Goal: Check status

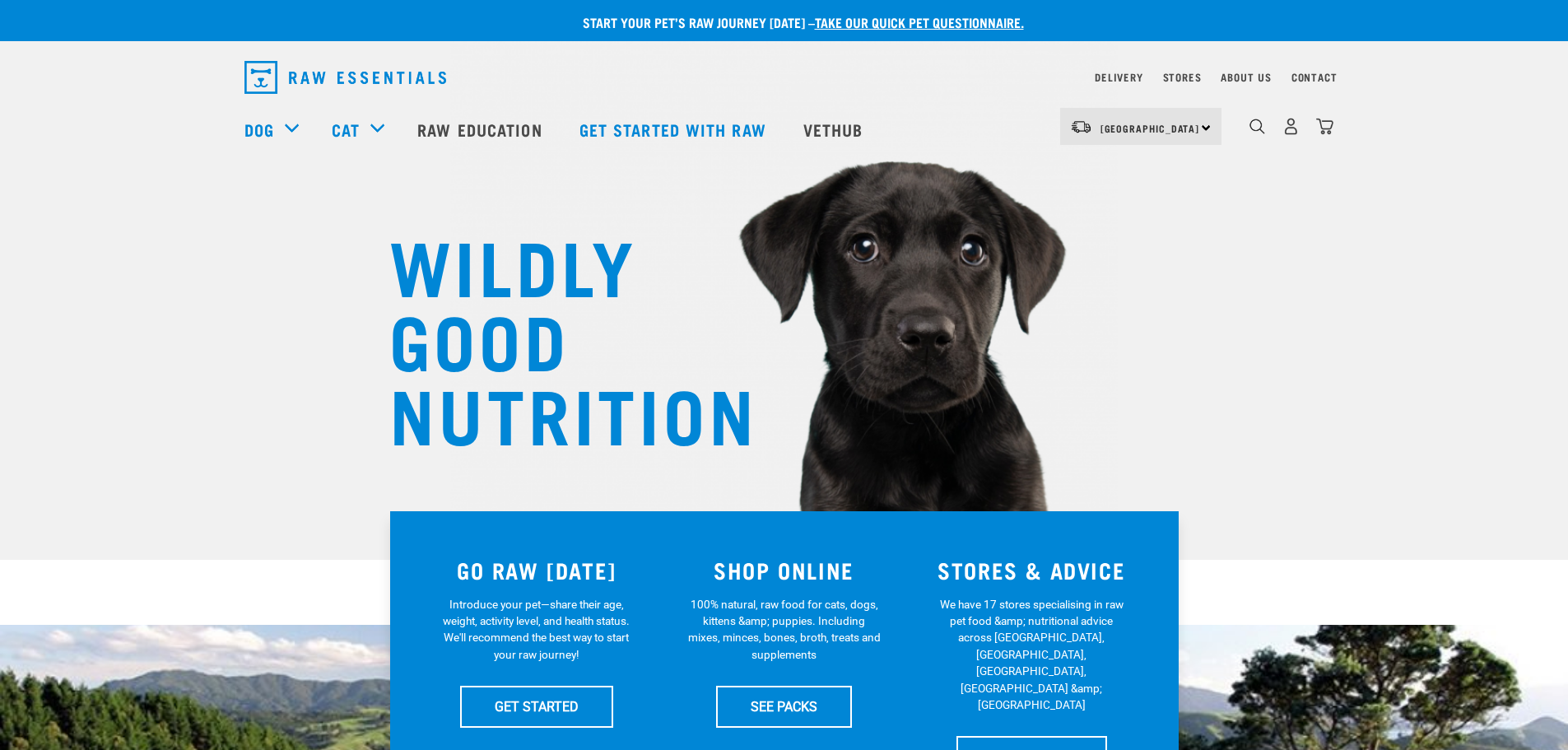
click at [1103, 69] on div "Delivery" at bounding box center [1119, 77] width 47 height 20
click at [1102, 74] on link "Delivery" at bounding box center [1119, 77] width 47 height 6
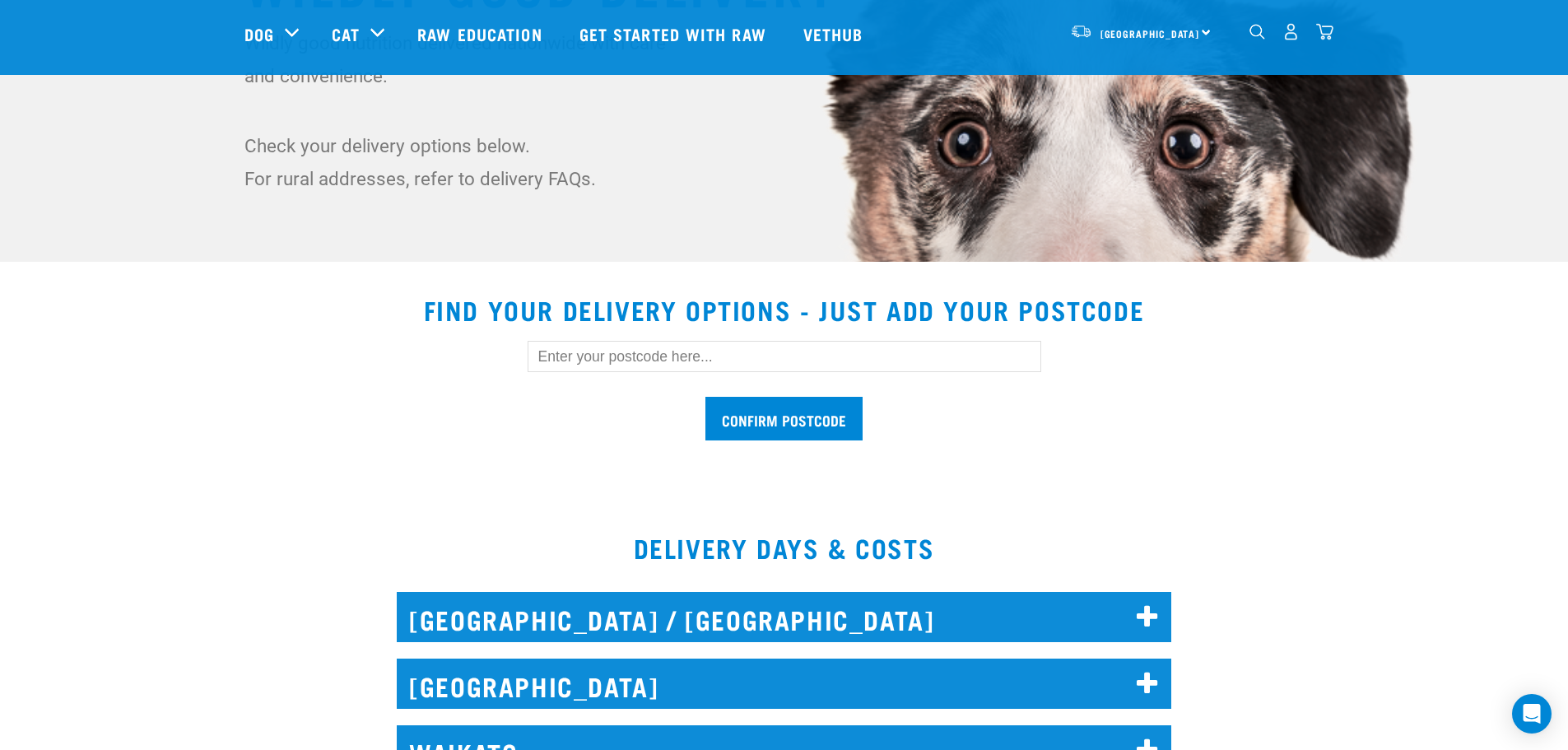
scroll to position [329, 0]
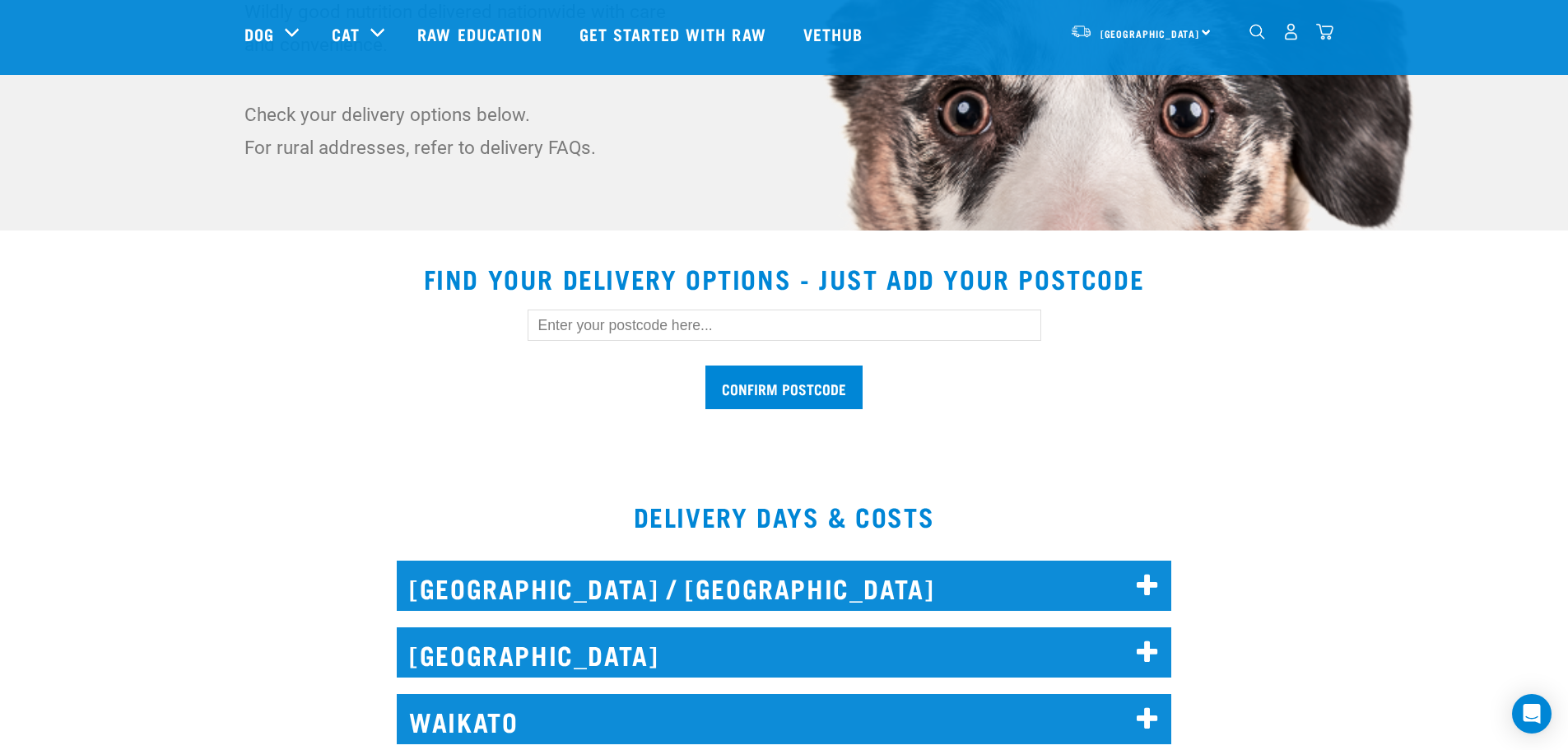
click at [597, 324] on input "text" at bounding box center [784, 326] width 514 height 32
type input "7910"
click at [851, 389] on input "Confirm postcode" at bounding box center [784, 387] width 157 height 44
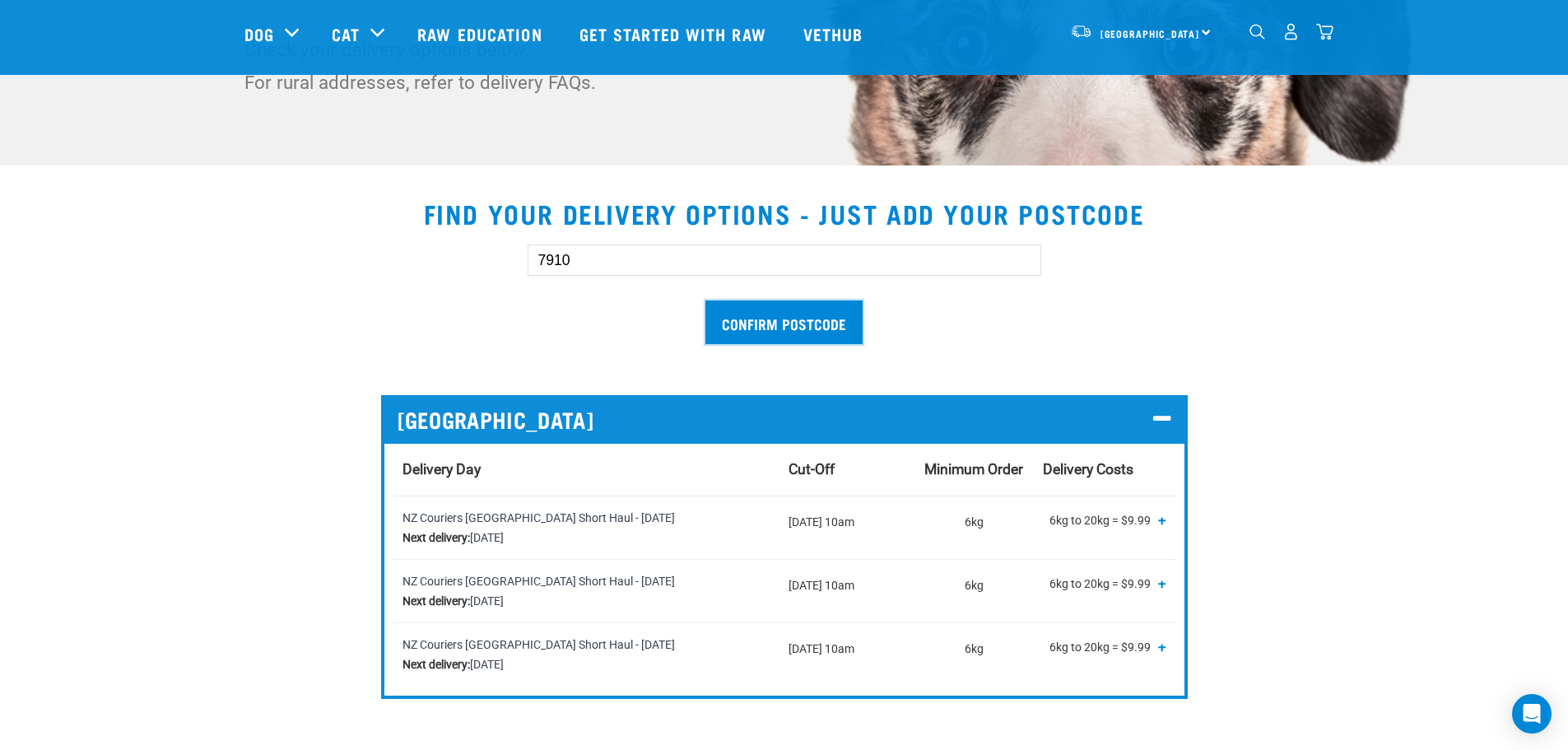
scroll to position [494, 0]
